Goal: Navigation & Orientation: Understand site structure

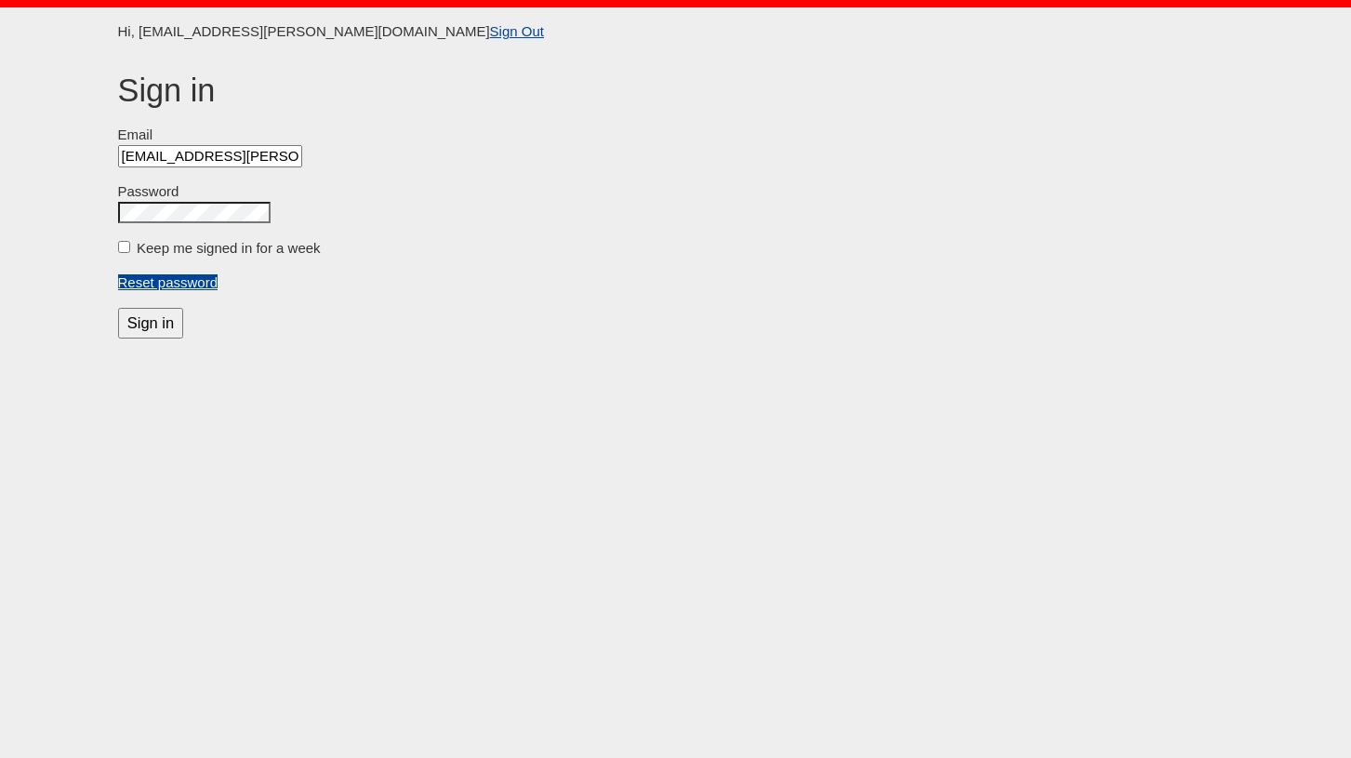
scroll to position [0, 6]
click at [139, 244] on label "Keep me signed in for a week" at bounding box center [229, 248] width 184 height 16
click at [130, 244] on input "Keep me signed in for a week" at bounding box center [124, 247] width 12 height 12
checkbox input "true"
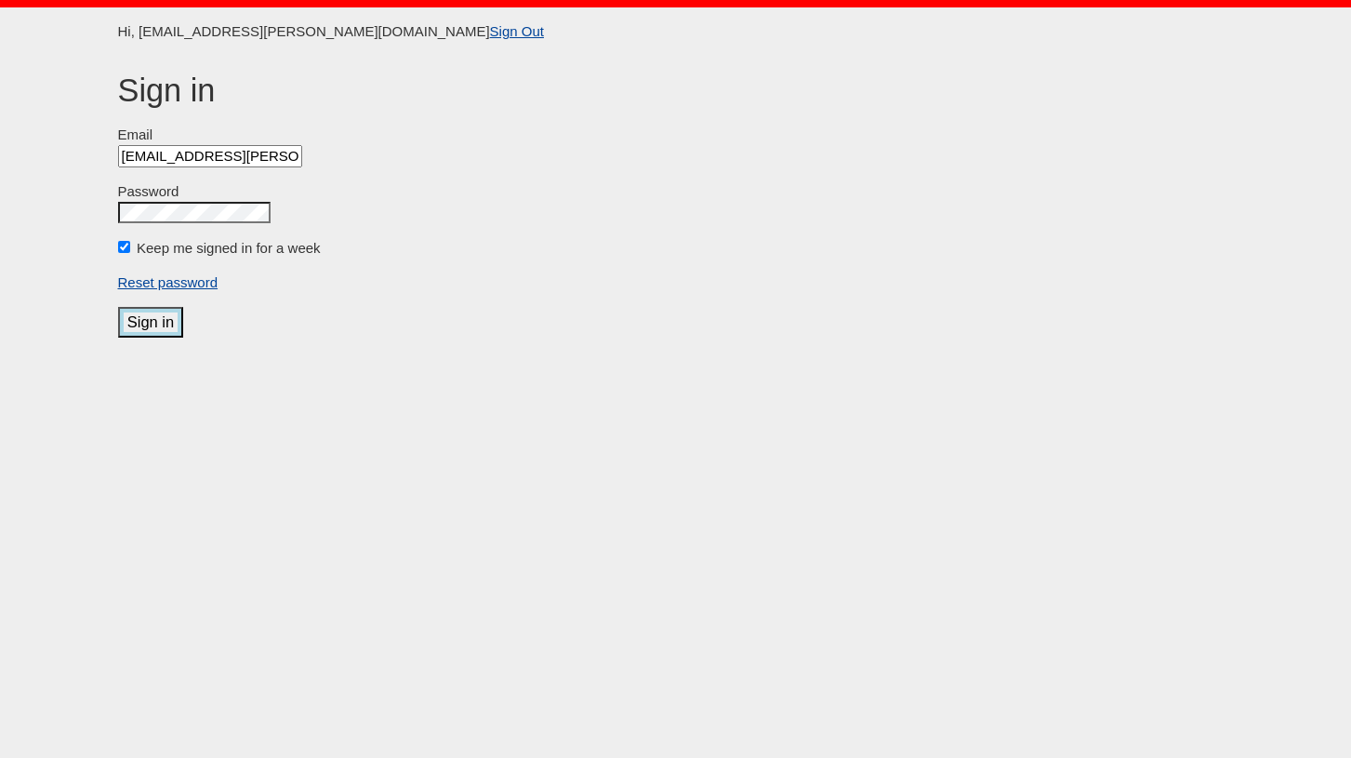
click at [137, 333] on input "Sign in" at bounding box center [151, 322] width 66 height 31
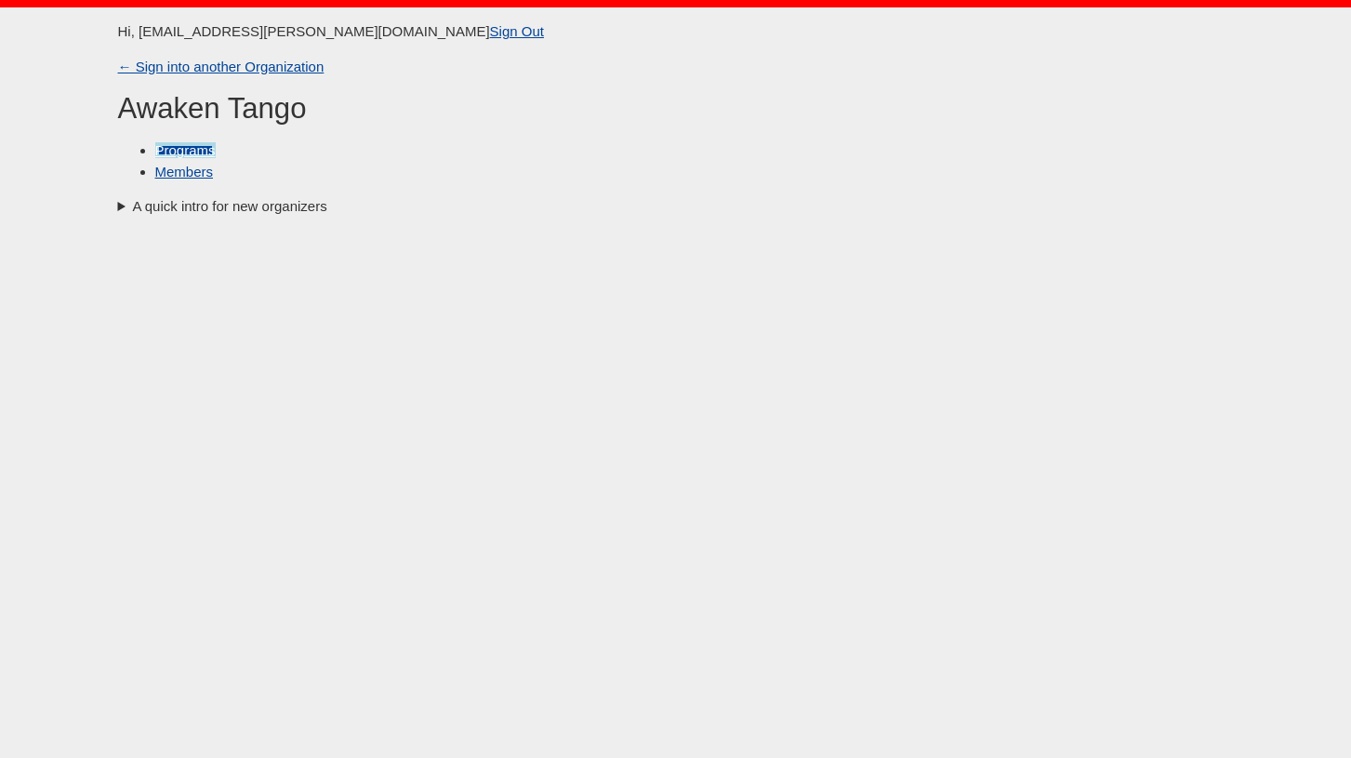
click at [193, 146] on link "Programs" at bounding box center [185, 150] width 60 height 16
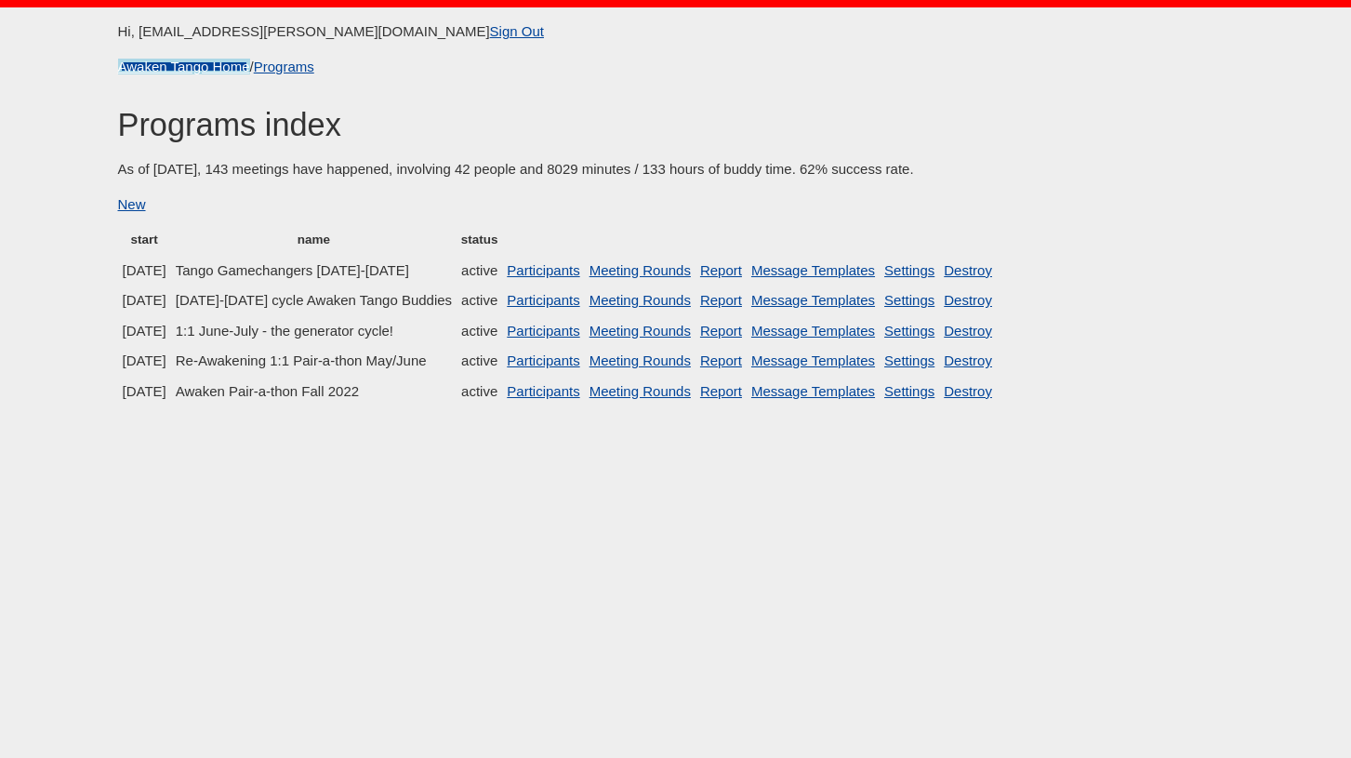
click at [166, 67] on link "Awaken Tango Home" at bounding box center [184, 67] width 132 height 16
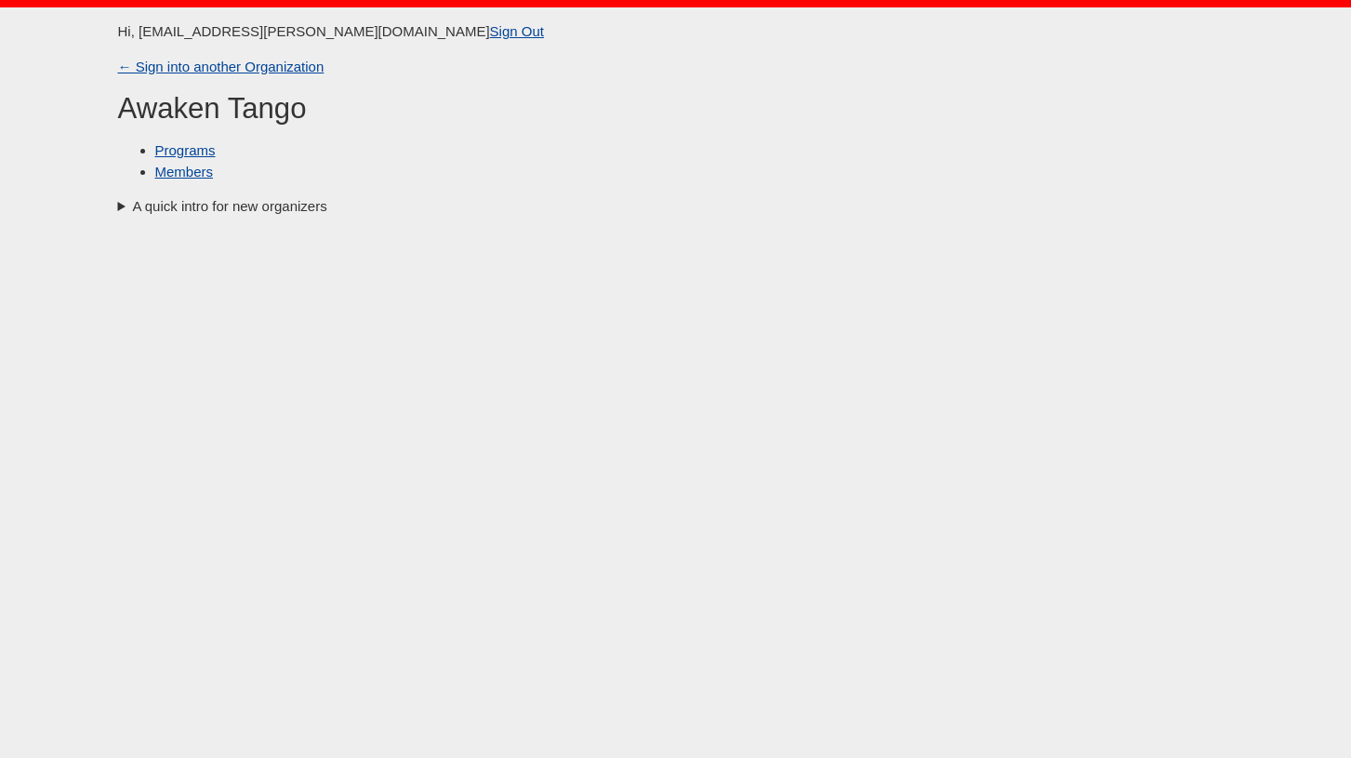
click at [160, 74] on p "← Sign into another Organization" at bounding box center [676, 67] width 1116 height 21
click at [163, 69] on link "← Sign into another Organization" at bounding box center [221, 67] width 206 height 16
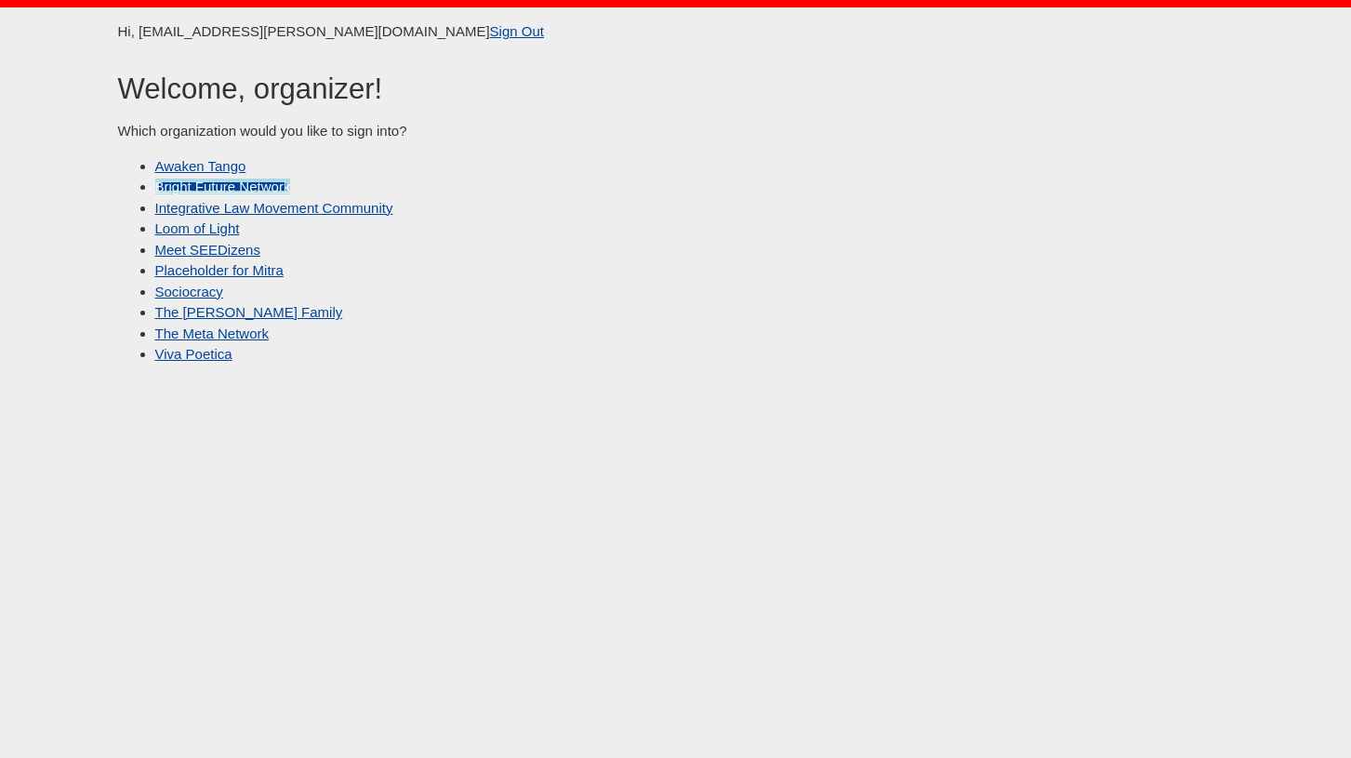
click at [220, 190] on link "Bright Future Network" at bounding box center [223, 187] width 136 height 16
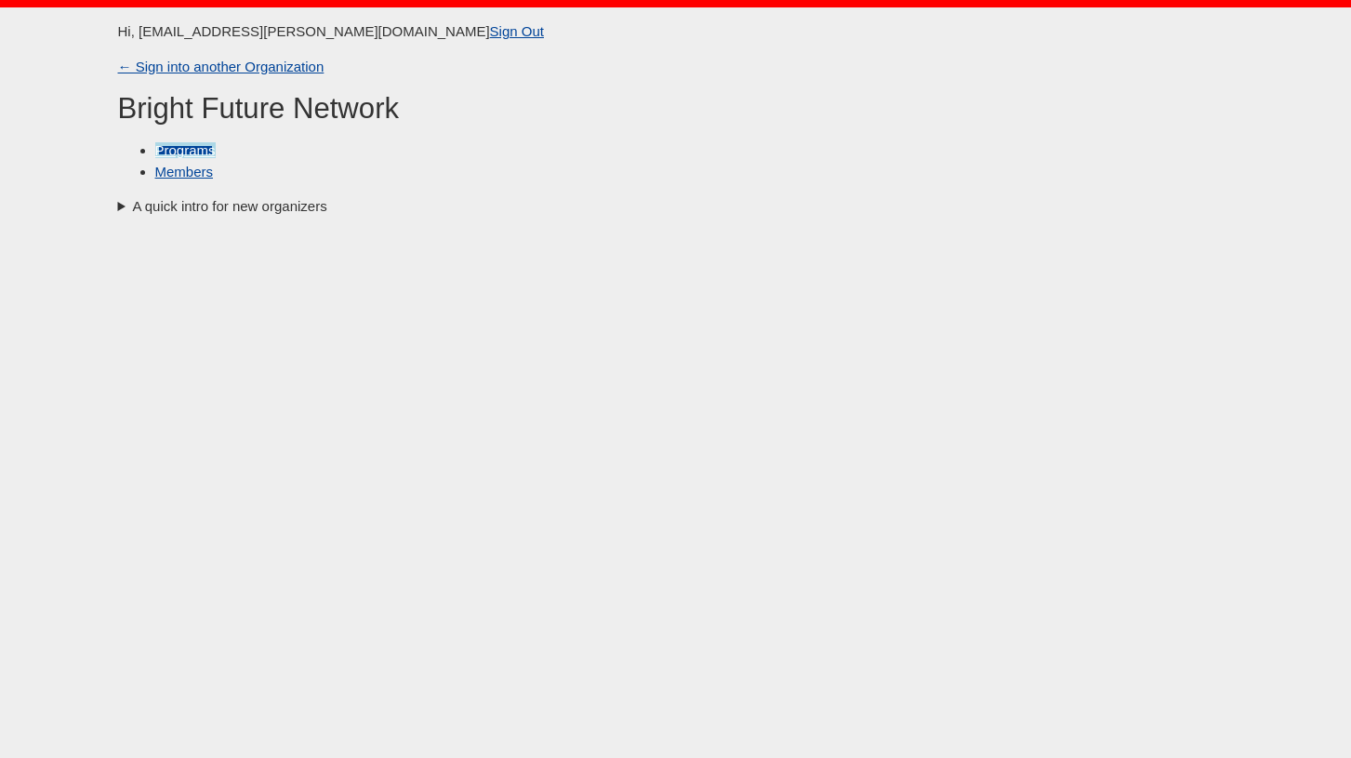
click at [181, 151] on link "Programs" at bounding box center [185, 150] width 60 height 16
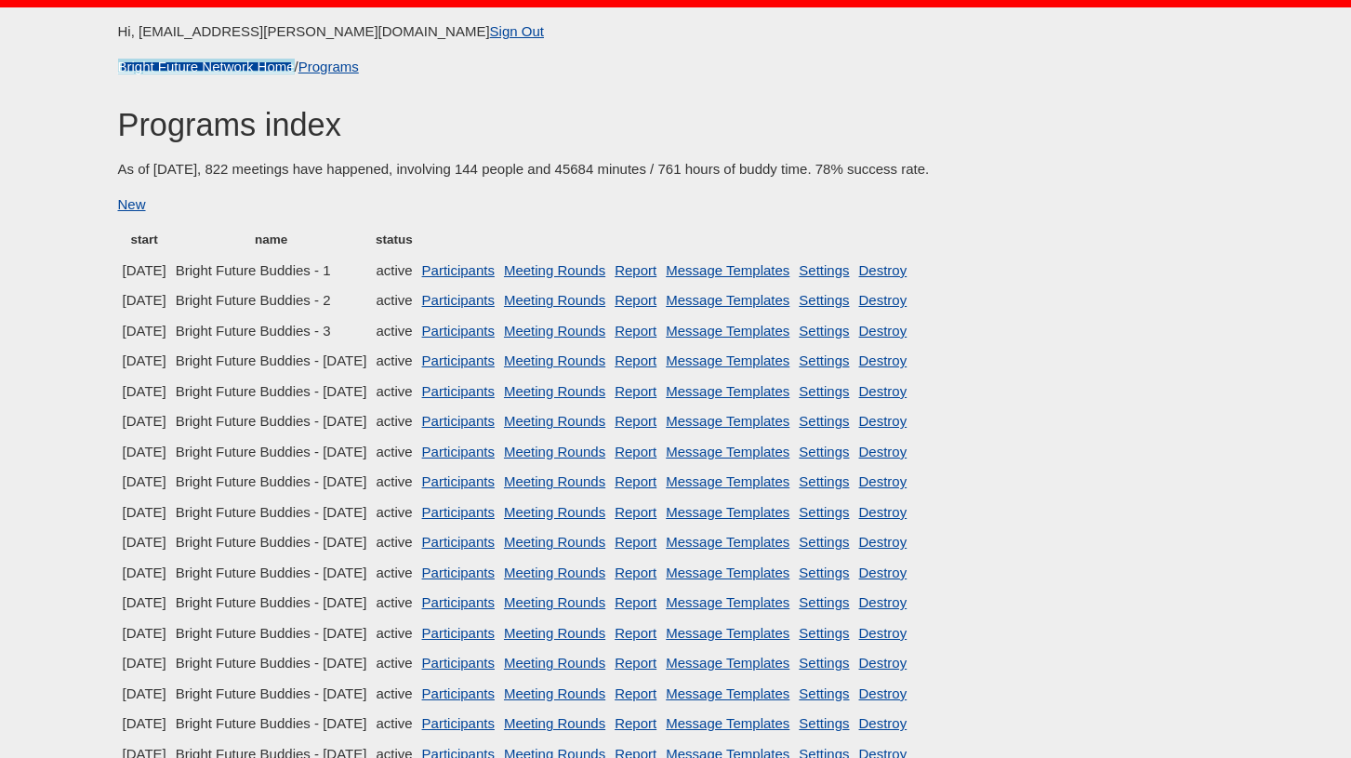
click at [173, 70] on link "Bright Future Network Home" at bounding box center [206, 67] width 177 height 16
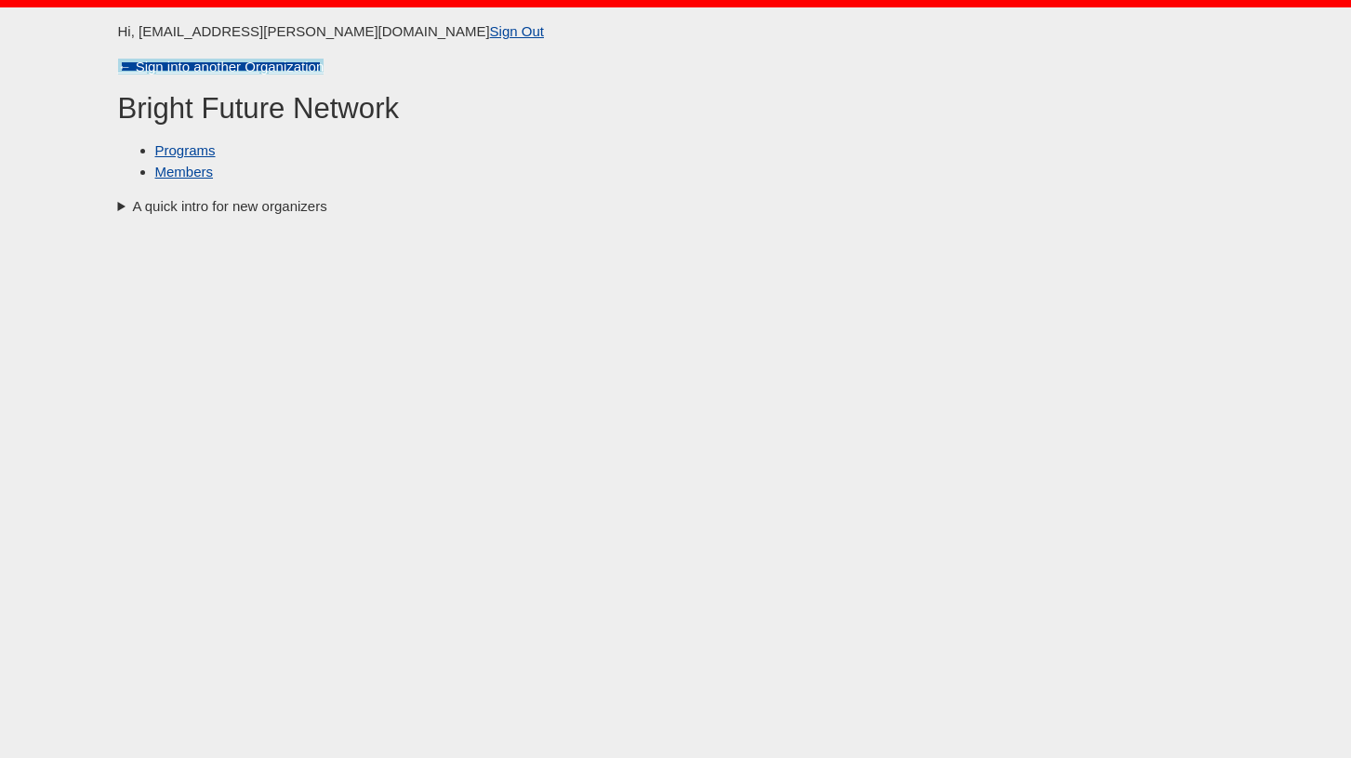
click at [129, 62] on link "← Sign into another Organization" at bounding box center [221, 67] width 206 height 16
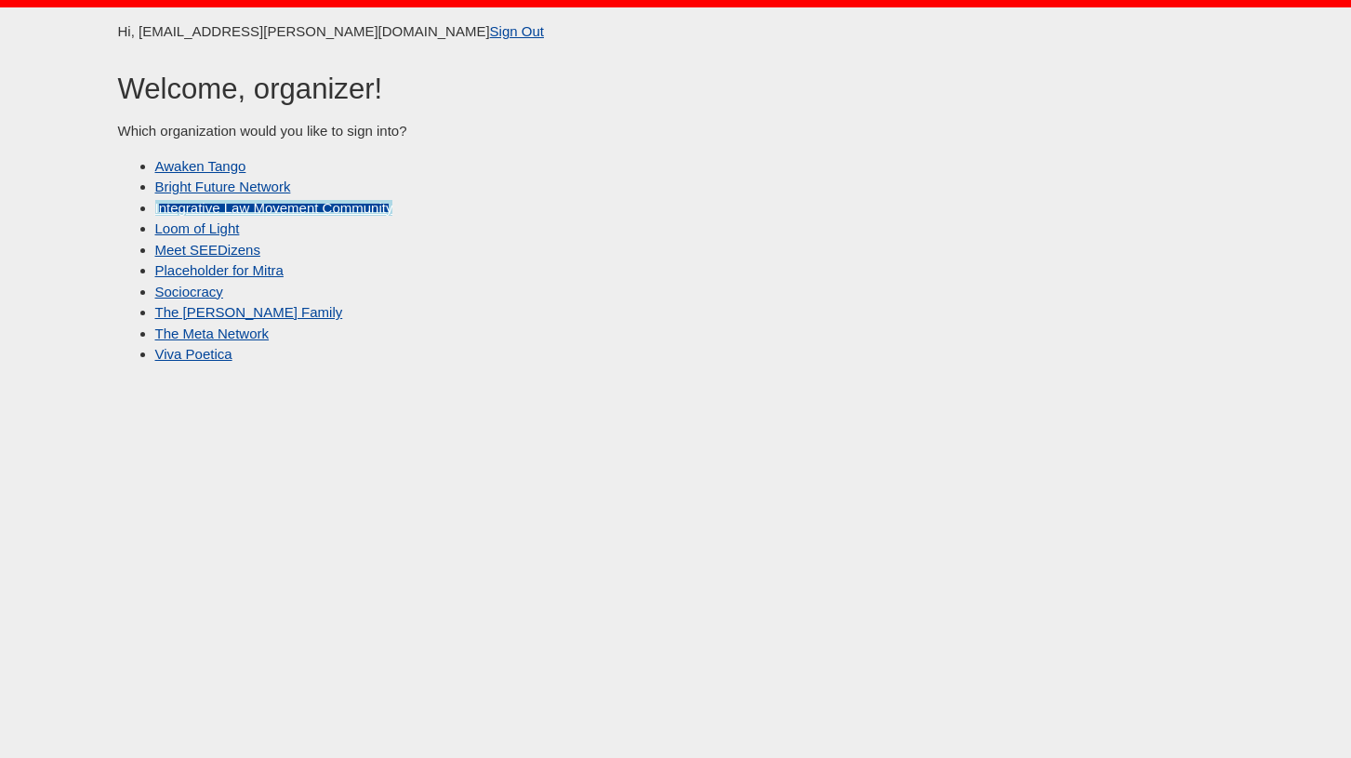
click at [277, 209] on link "Integrative Law Movement Community" at bounding box center [274, 208] width 238 height 16
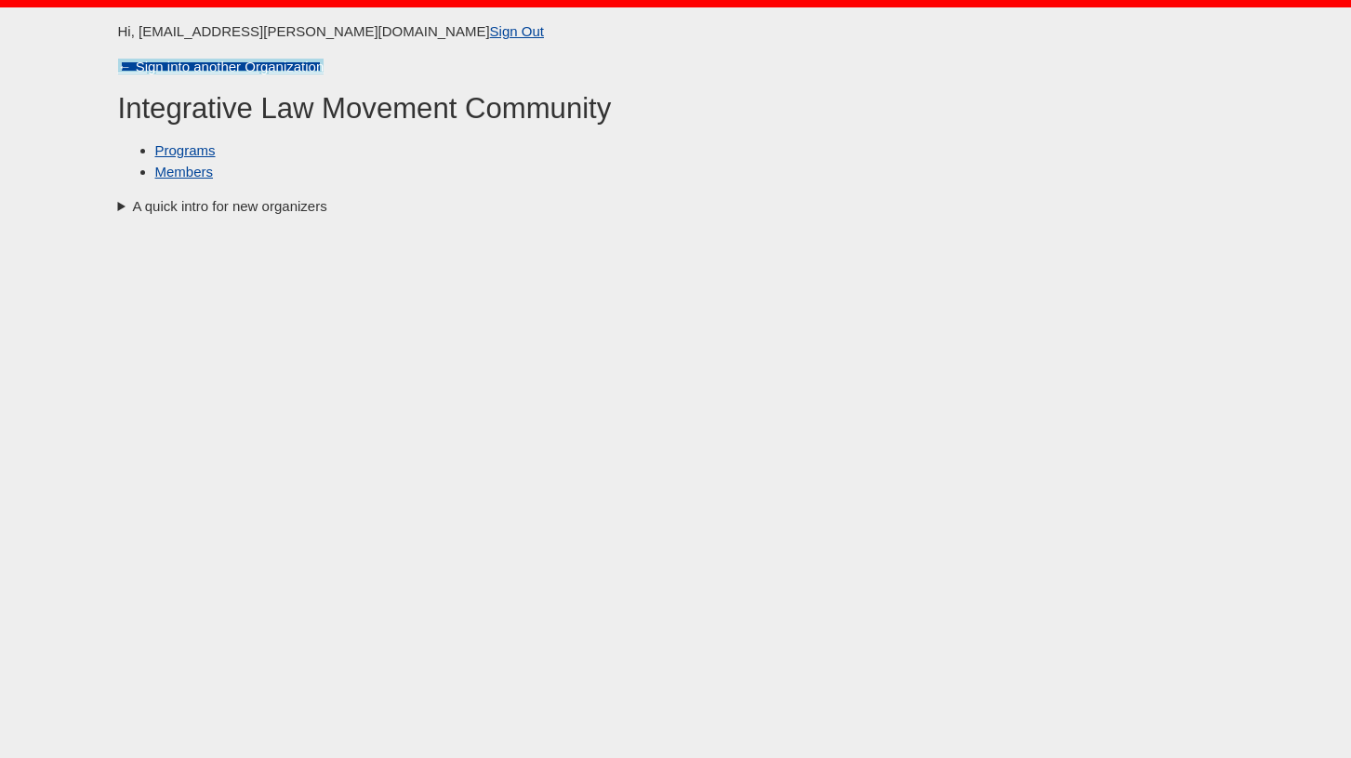
click at [209, 69] on link "← Sign into another Organization" at bounding box center [221, 67] width 206 height 16
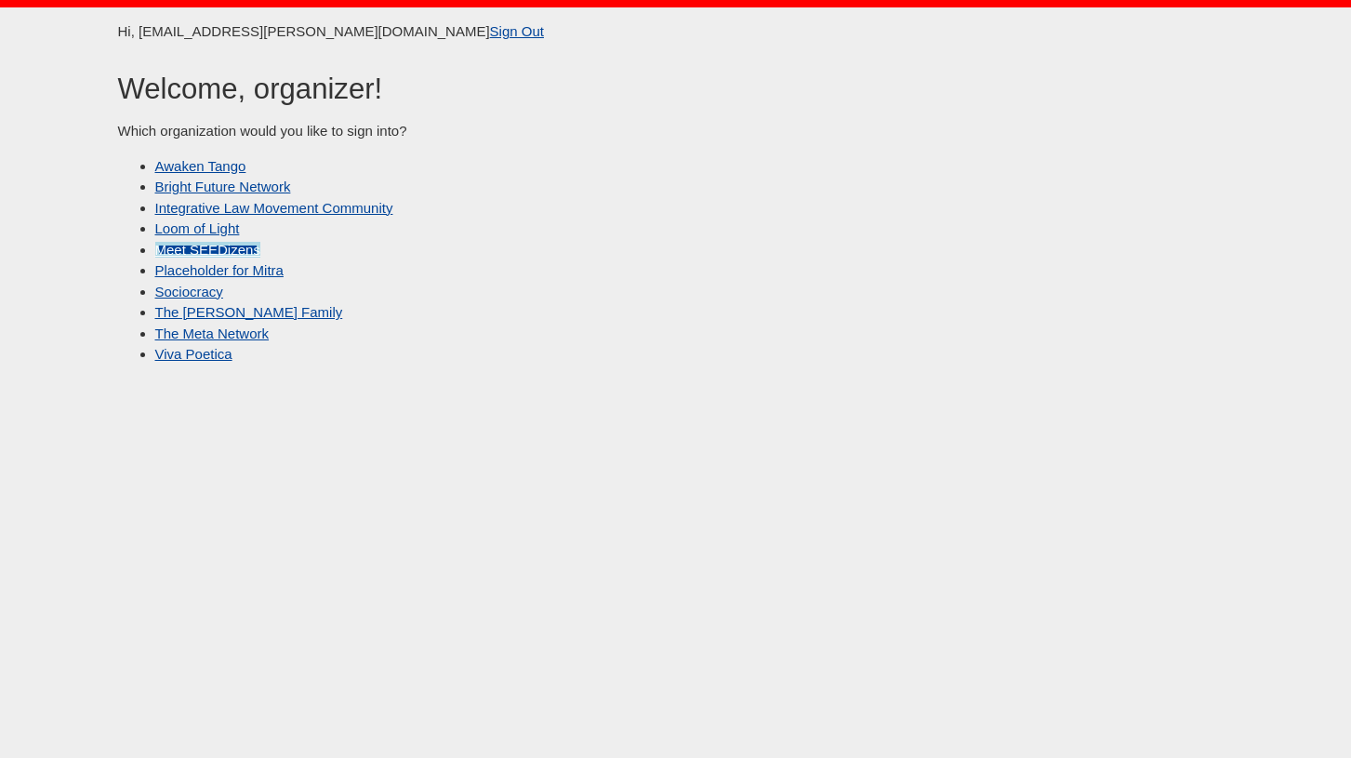
click at [220, 247] on link "Meet SEEDizens" at bounding box center [207, 250] width 105 height 16
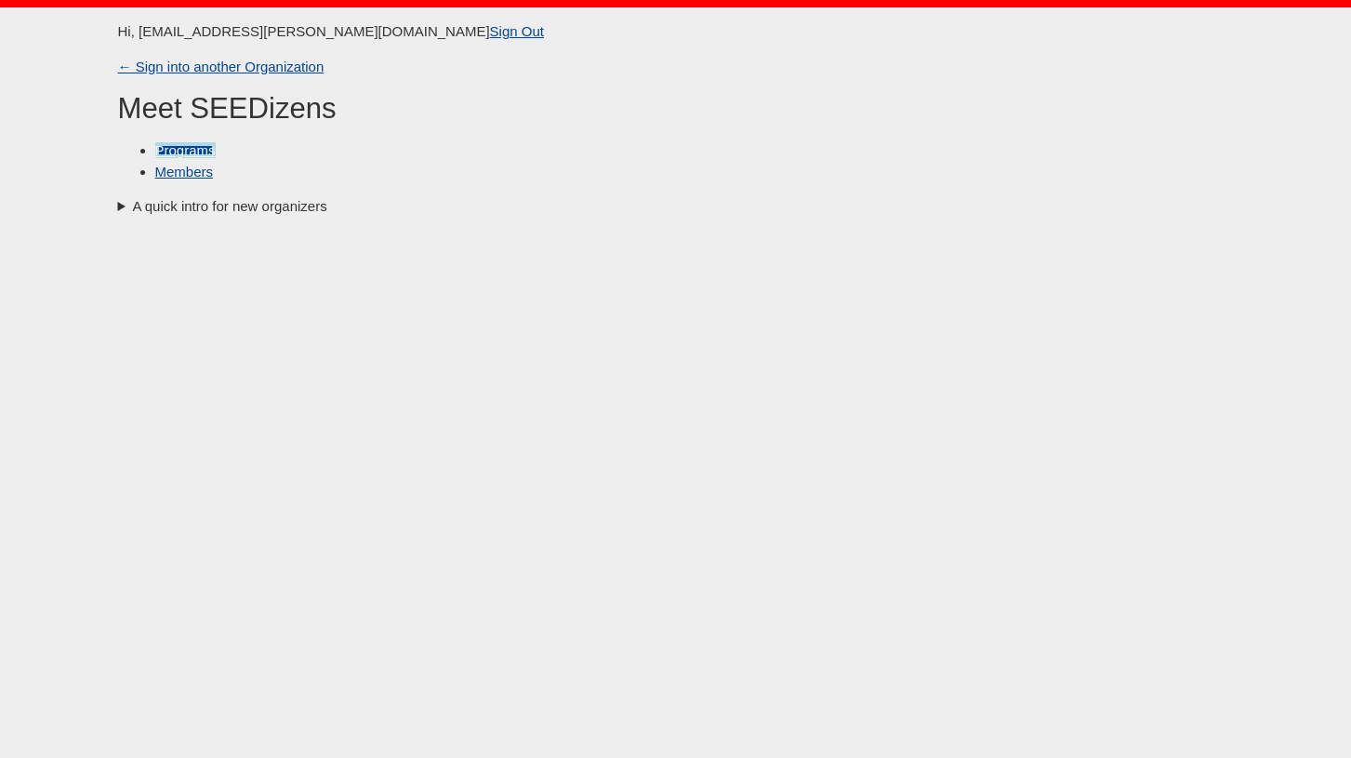
click at [196, 148] on link "Programs" at bounding box center [185, 150] width 60 height 16
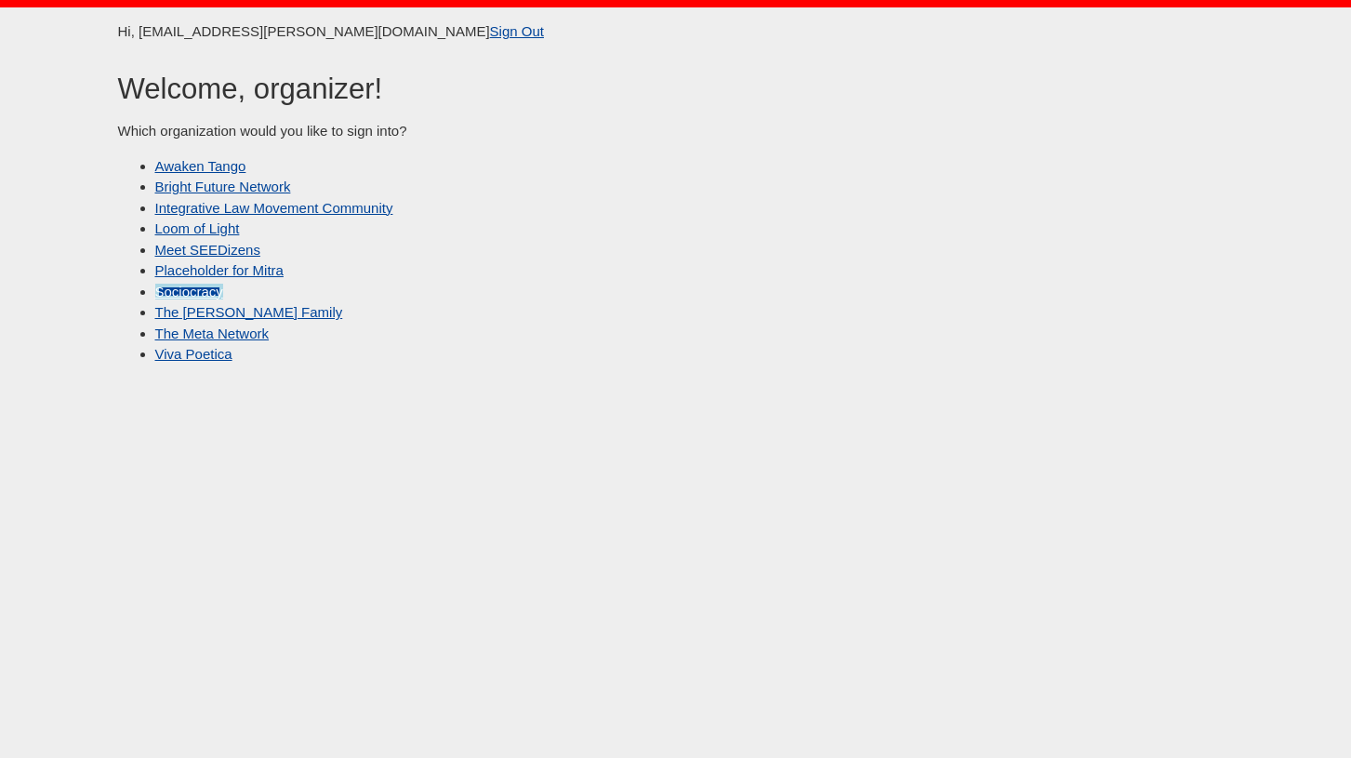
click at [206, 288] on link "Sociocracy" at bounding box center [189, 292] width 68 height 16
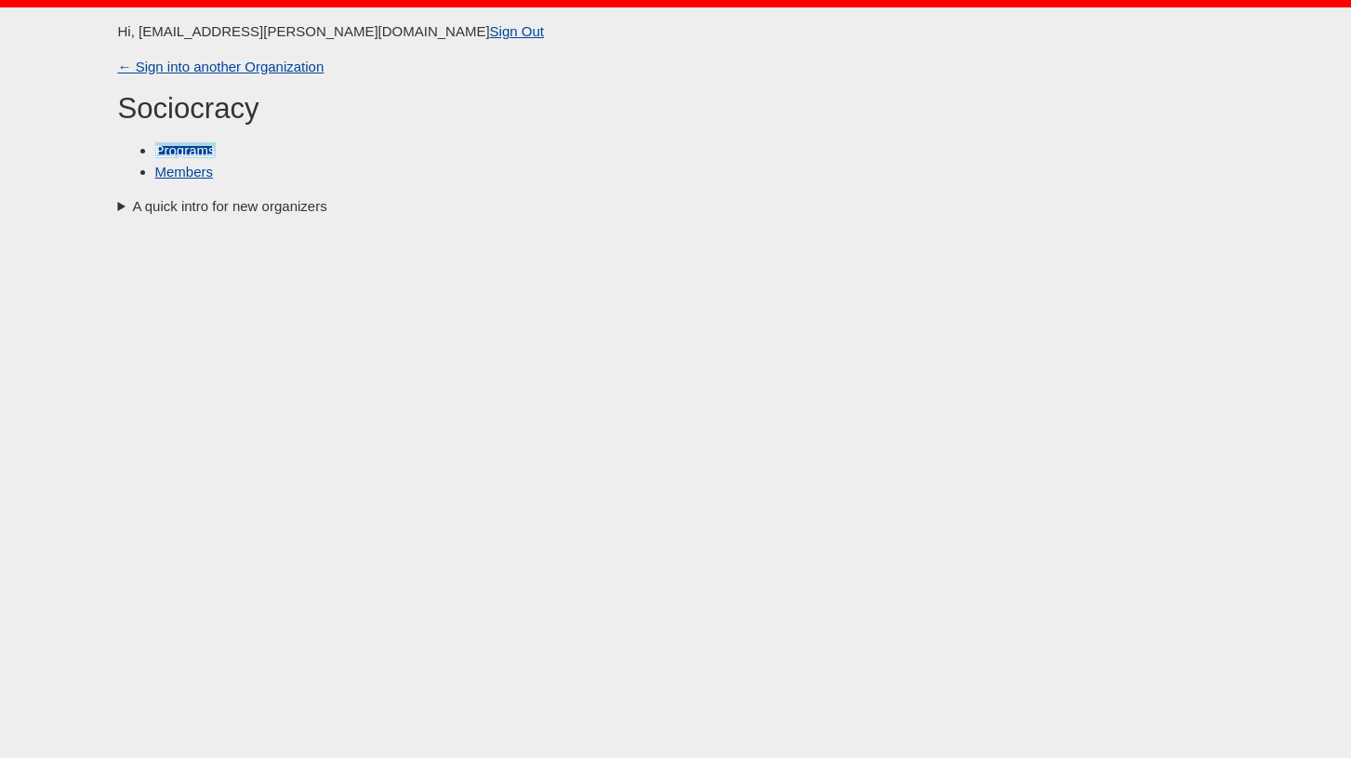
click at [197, 146] on link "Programs" at bounding box center [185, 150] width 60 height 16
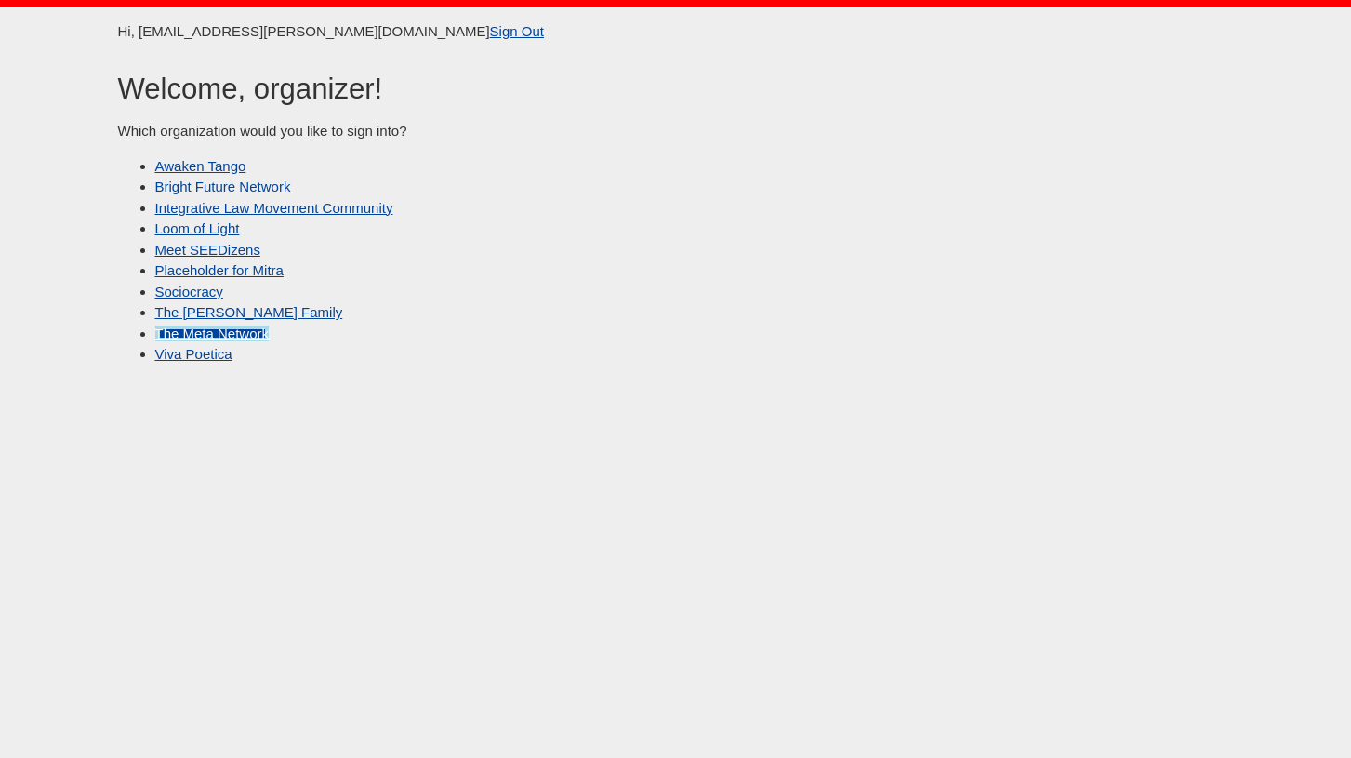
click at [225, 339] on link "The Meta Network" at bounding box center [212, 334] width 114 height 16
